Goal: Navigation & Orientation: Find specific page/section

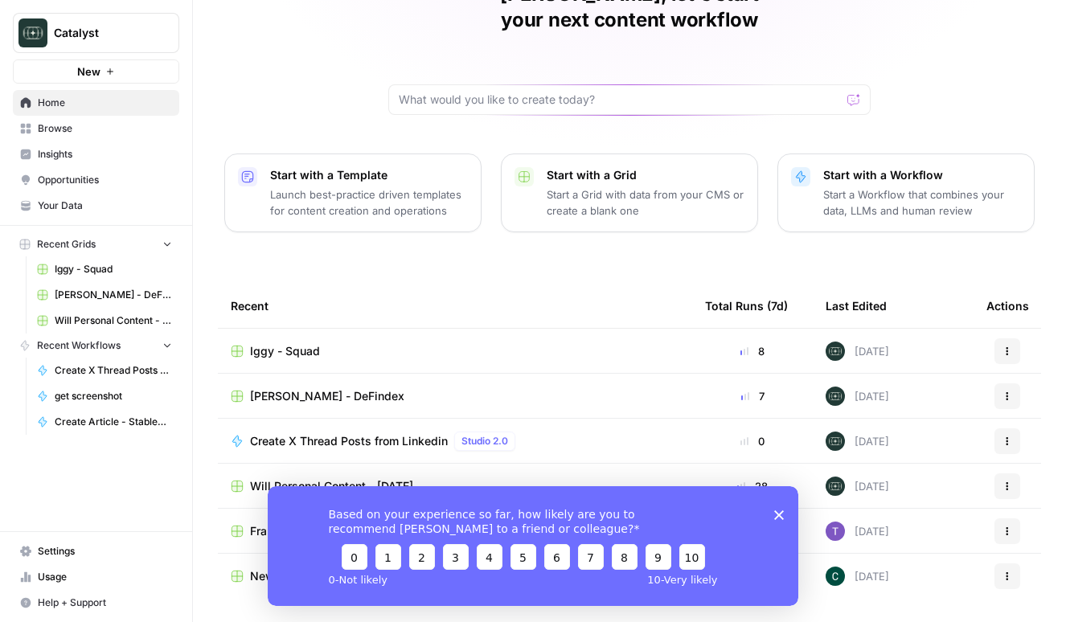
scroll to position [117, 0]
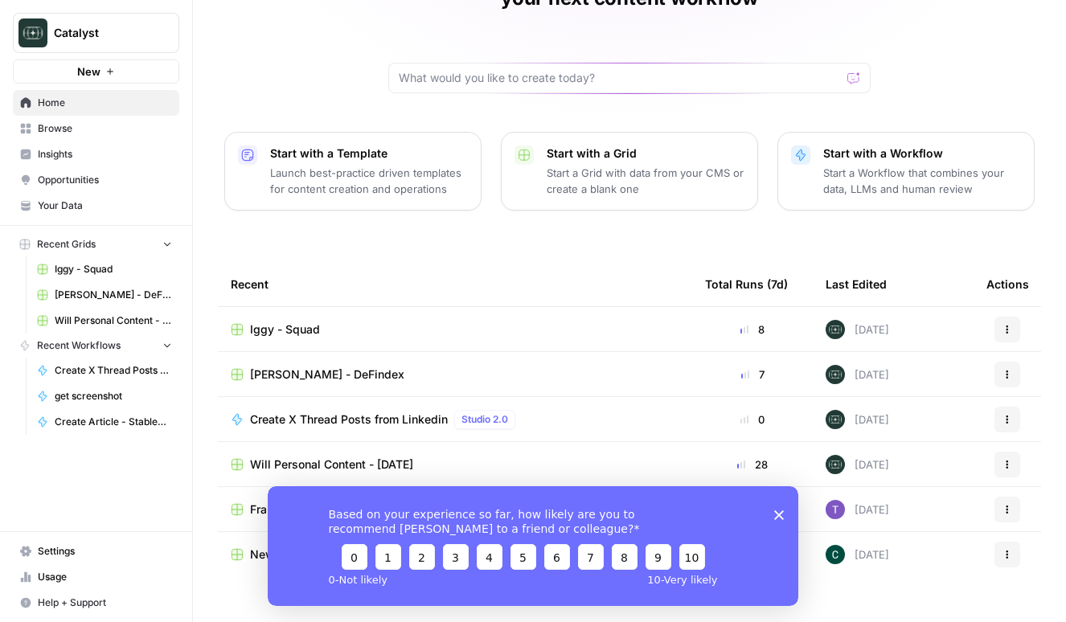
click at [779, 513] on polygon "Close survey" at bounding box center [779, 515] width 10 height 10
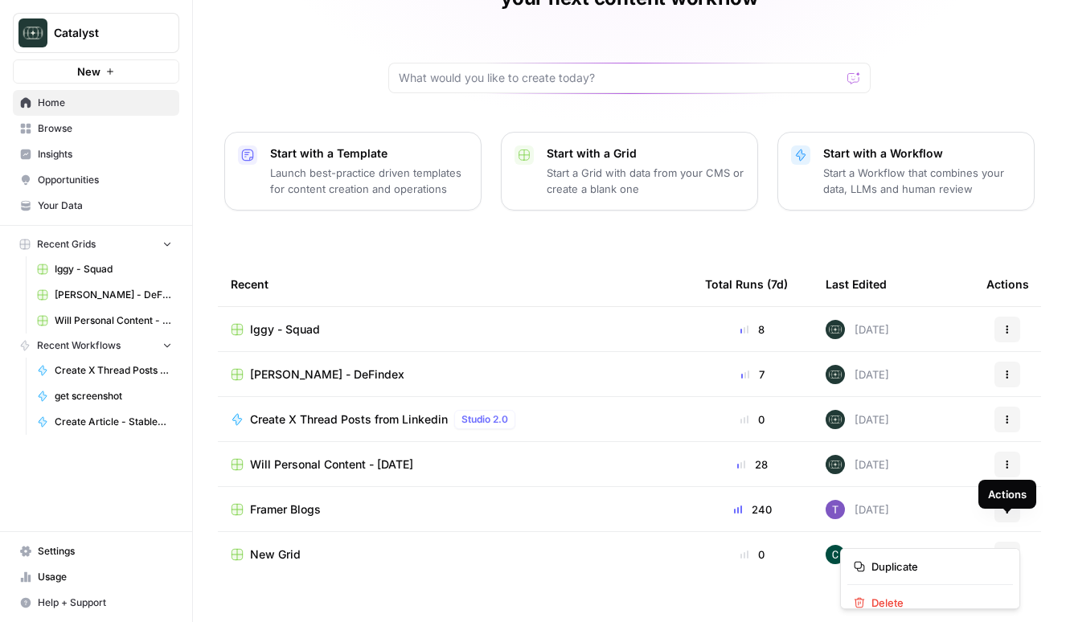
click at [1010, 550] on icon "button" at bounding box center [1007, 555] width 10 height 10
click at [326, 588] on tbody "Iggy - Squad 8 [DATE] Actions [PERSON_NAME] - DeFindex 7 [DATE] Actions Create …" at bounding box center [629, 464] width 823 height 315
click at [1005, 550] on icon "button" at bounding box center [1007, 555] width 10 height 10
click at [698, 592] on tbody "Iggy - Squad 8 [DATE] Actions [PERSON_NAME] - DeFindex 7 [DATE] Actions Create …" at bounding box center [629, 464] width 823 height 315
click at [68, 209] on span "Your Data" at bounding box center [105, 206] width 134 height 14
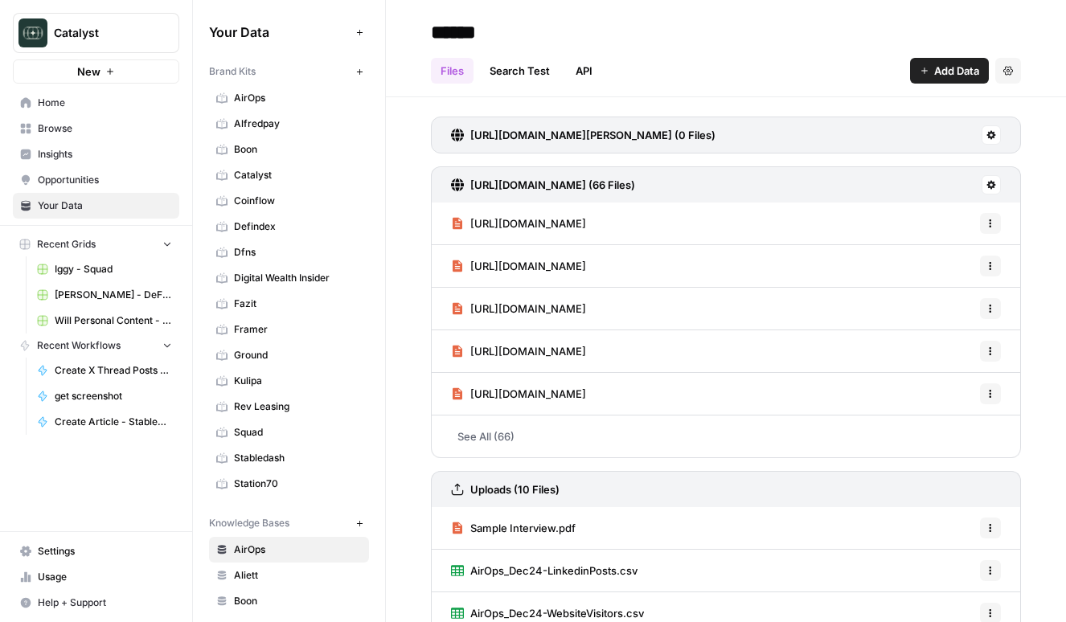
click at [249, 352] on span "Ground" at bounding box center [298, 355] width 128 height 14
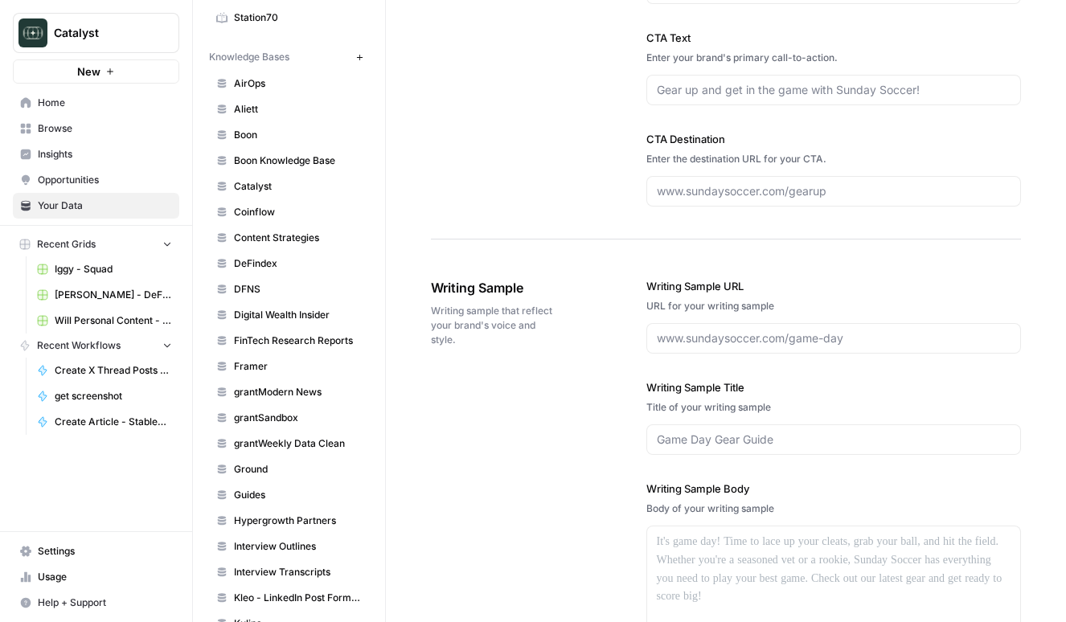
scroll to position [467, 0]
click at [254, 468] on span "Ground" at bounding box center [298, 468] width 128 height 14
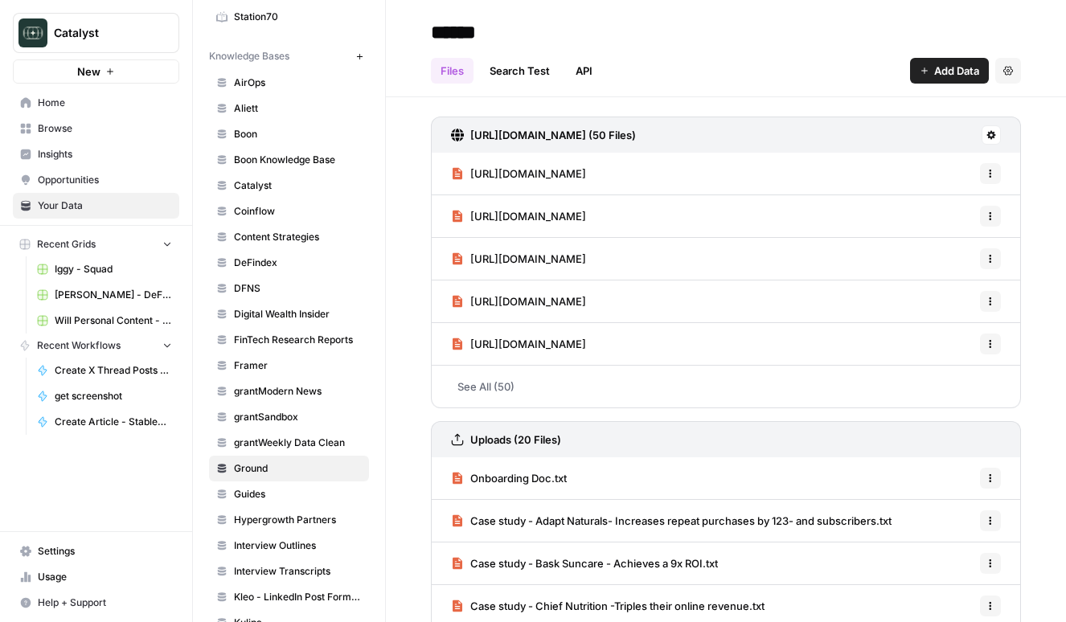
scroll to position [104, 0]
